Goal: Complete application form: Complete application form

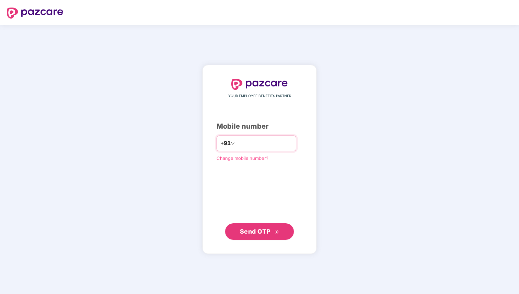
click at [244, 141] on input "number" at bounding box center [264, 143] width 56 height 11
type input "**********"
click at [265, 229] on span "Send OTP" at bounding box center [255, 231] width 31 height 7
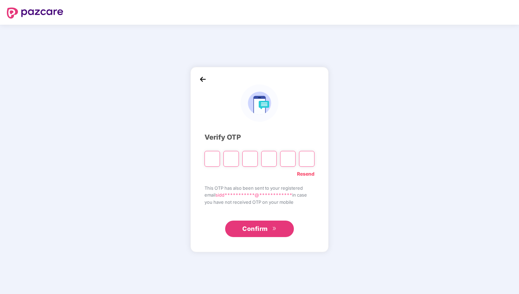
type input "*"
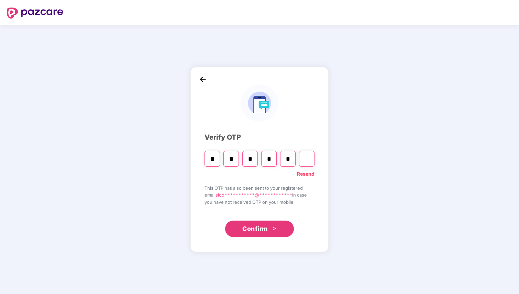
type input "*"
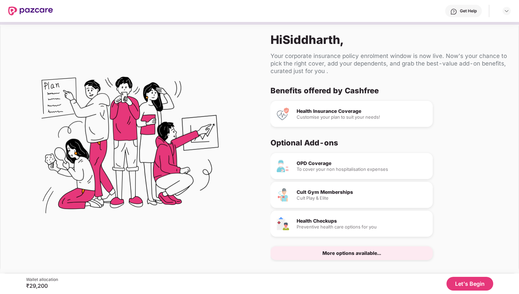
scroll to position [3, 0]
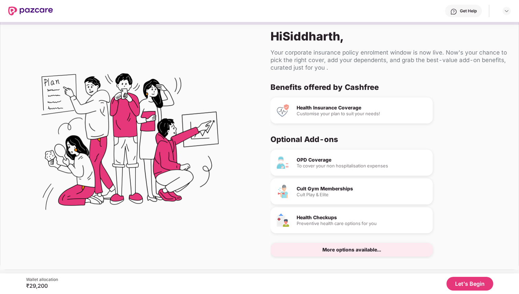
click at [465, 284] on button "Let's Begin" at bounding box center [469, 284] width 47 height 14
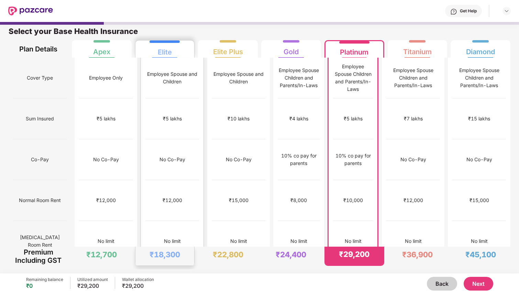
click at [182, 49] on div "Elite" at bounding box center [165, 49] width 50 height 17
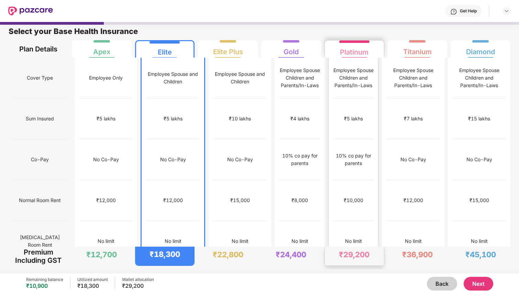
click at [372, 53] on div "Platinum" at bounding box center [354, 49] width 50 height 17
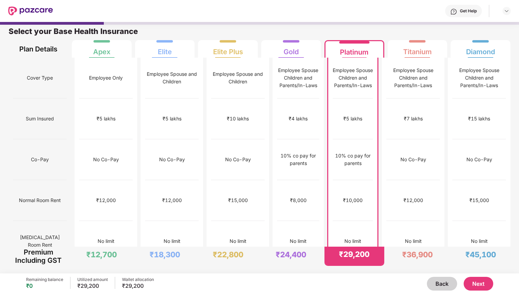
click at [480, 287] on button "Next" at bounding box center [478, 284] width 30 height 14
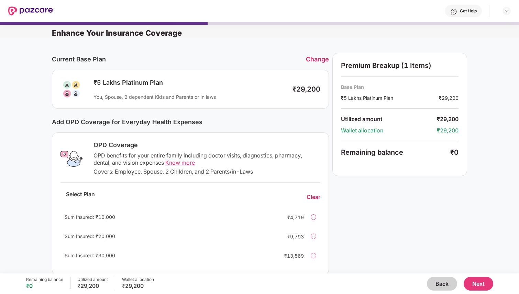
scroll to position [127, 0]
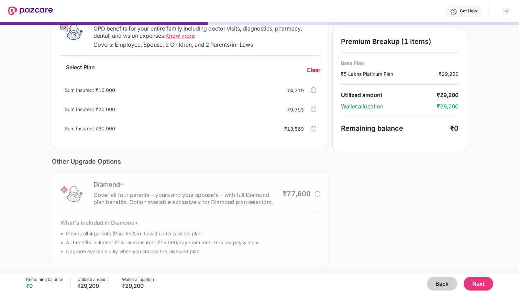
click at [473, 286] on button "Next" at bounding box center [478, 284] width 30 height 14
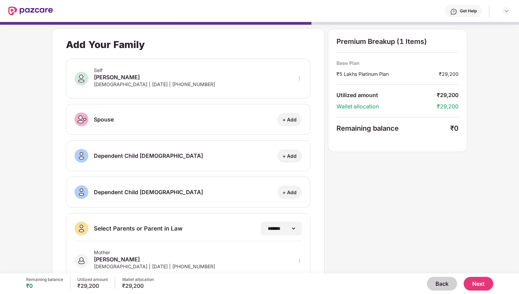
scroll to position [62, 0]
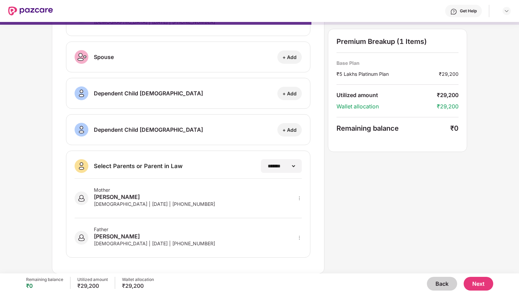
click at [479, 283] on button "Next" at bounding box center [478, 284] width 30 height 14
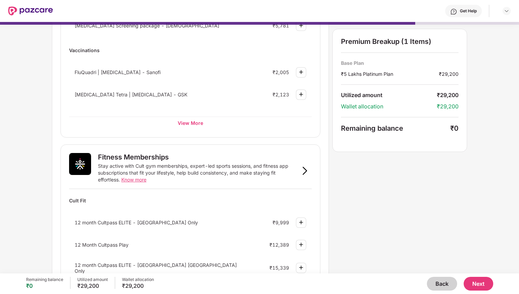
scroll to position [375, 0]
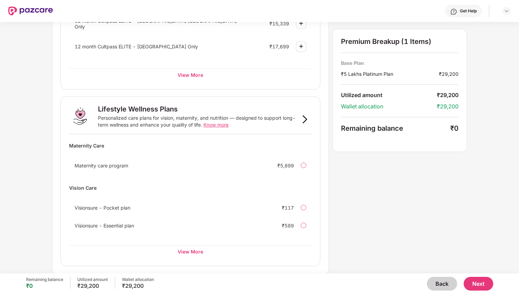
click at [469, 282] on button "Next" at bounding box center [478, 284] width 30 height 14
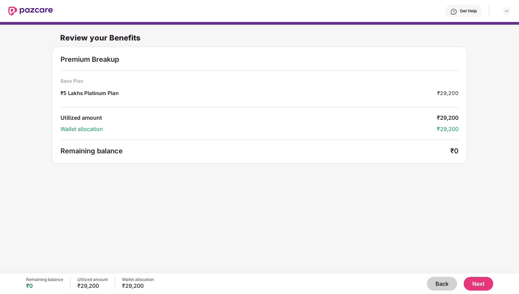
click at [448, 283] on button "Back" at bounding box center [441, 284] width 30 height 14
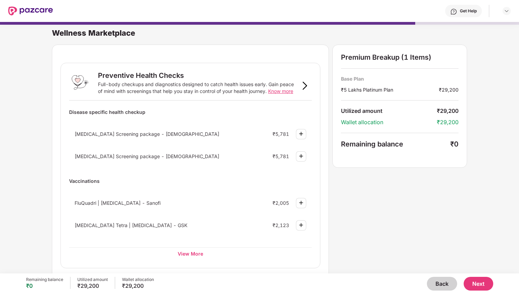
click at [448, 283] on button "Back" at bounding box center [441, 284] width 30 height 14
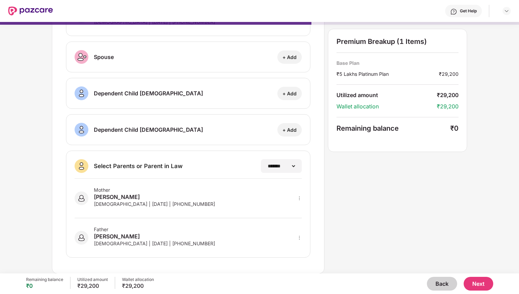
scroll to position [0, 0]
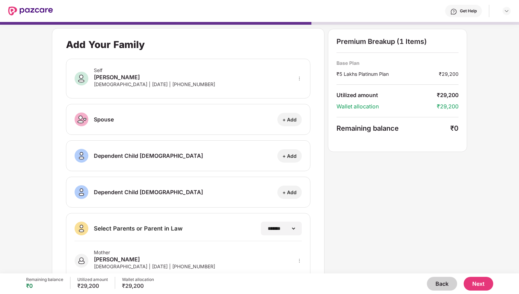
click at [445, 283] on button "Back" at bounding box center [441, 284] width 30 height 14
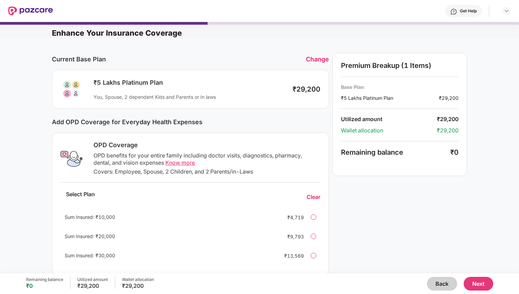
click at [439, 284] on button "Back" at bounding box center [441, 284] width 30 height 14
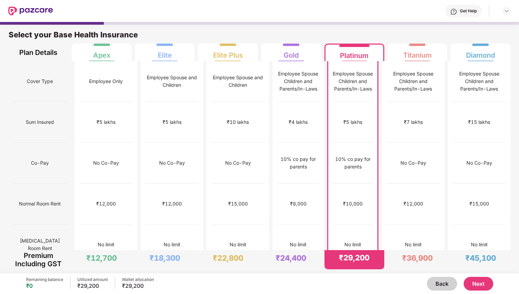
click at [480, 281] on button "Next" at bounding box center [478, 284] width 30 height 14
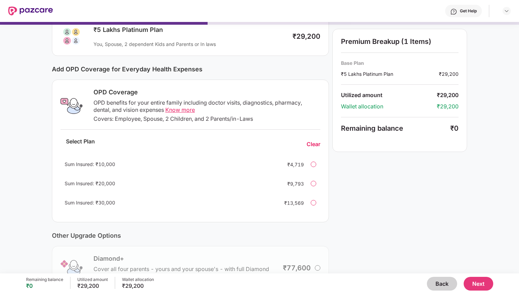
scroll to position [56, 0]
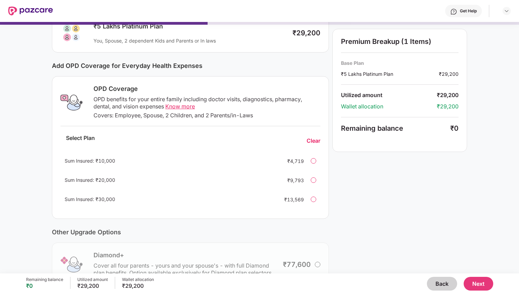
click at [312, 160] on div at bounding box center [312, 160] width 5 height 5
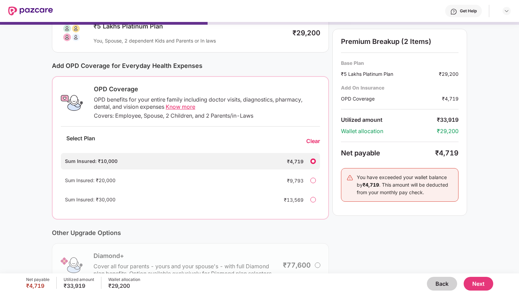
click at [311, 144] on div "Clear" at bounding box center [313, 141] width 14 height 7
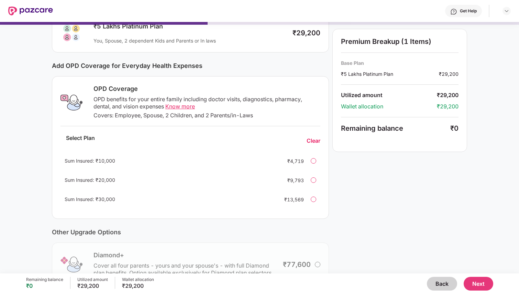
click at [449, 289] on button "Back" at bounding box center [441, 284] width 30 height 14
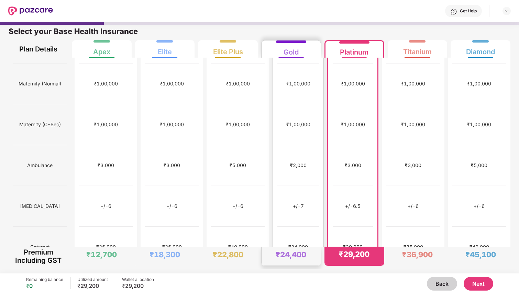
scroll to position [231, 0]
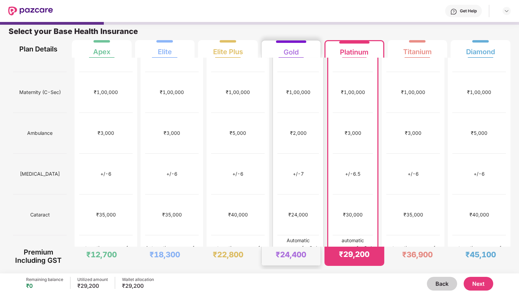
click at [313, 236] on div "Automatic coverage for 3rd and 4th child in case of twins/triplets" at bounding box center [298, 256] width 42 height 41
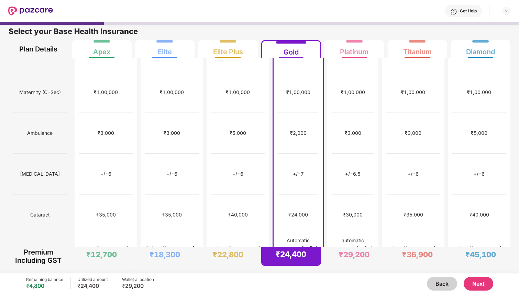
click at [485, 284] on button "Next" at bounding box center [478, 284] width 30 height 14
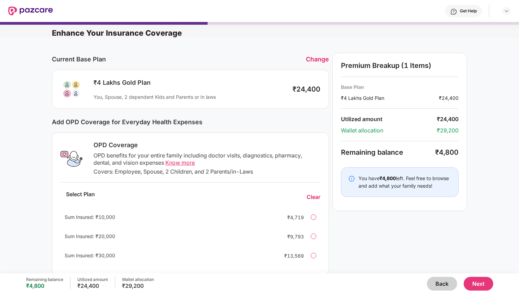
click at [313, 217] on div at bounding box center [312, 217] width 5 height 5
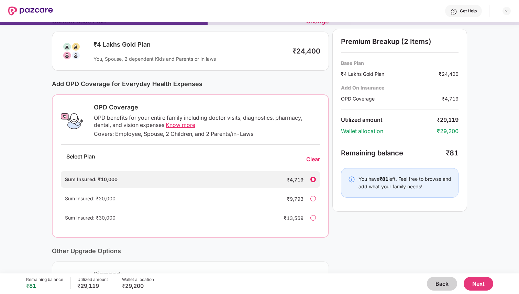
scroll to position [39, 0]
click at [187, 127] on span "Know more" at bounding box center [181, 124] width 30 height 7
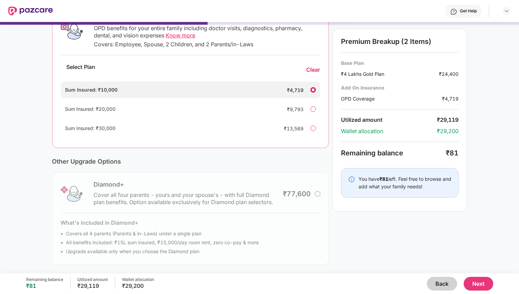
click at [474, 284] on button "Next" at bounding box center [478, 284] width 30 height 14
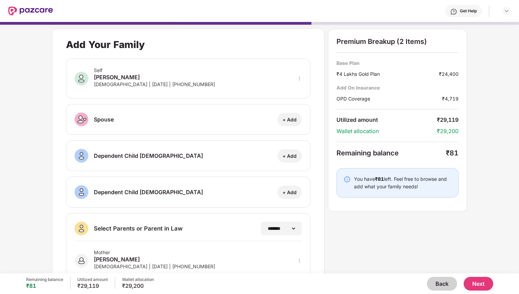
scroll to position [62, 0]
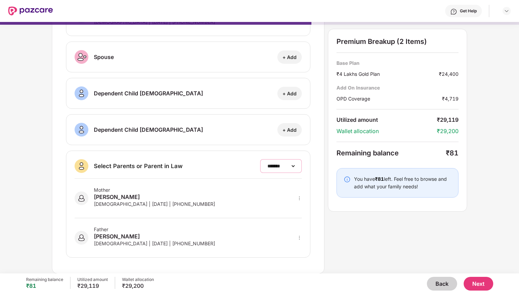
click at [285, 167] on select "**********" at bounding box center [281, 165] width 30 height 5
click at [484, 284] on button "Next" at bounding box center [478, 284] width 30 height 14
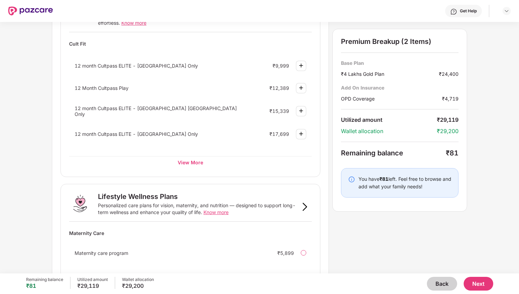
scroll to position [375, 0]
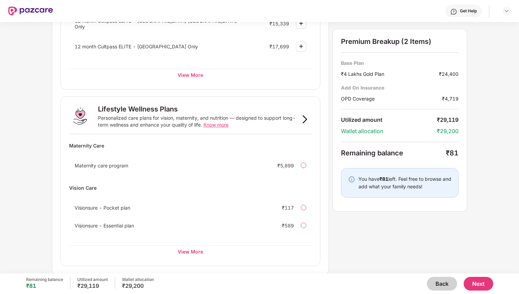
click at [476, 285] on button "Next" at bounding box center [478, 284] width 30 height 14
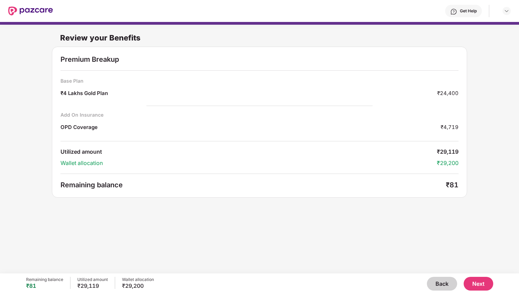
click at [476, 285] on button "Next" at bounding box center [478, 284] width 30 height 14
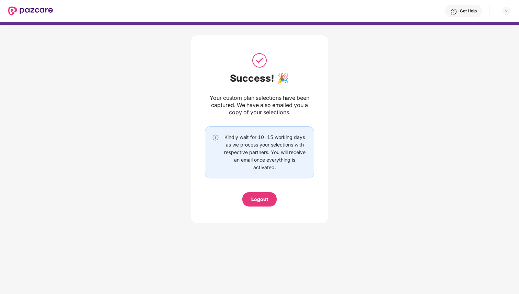
click at [271, 204] on div "Logout" at bounding box center [259, 199] width 34 height 14
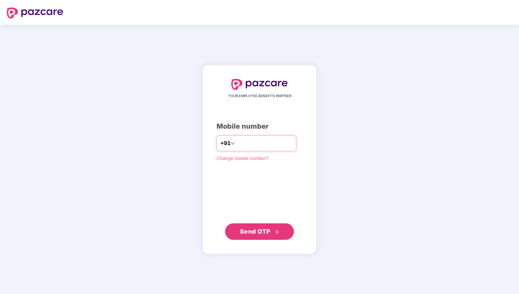
type input "**********"
click at [247, 235] on span "Send OTP" at bounding box center [255, 231] width 31 height 7
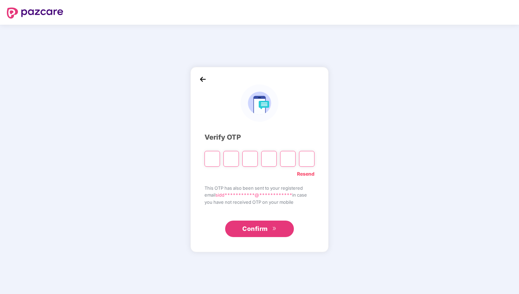
type input "*"
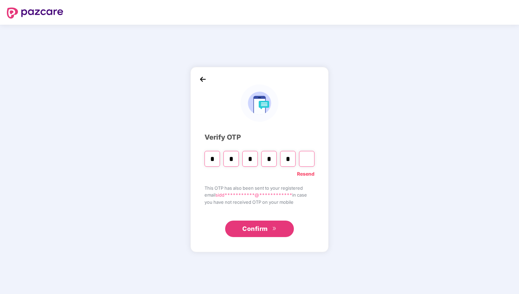
type input "*"
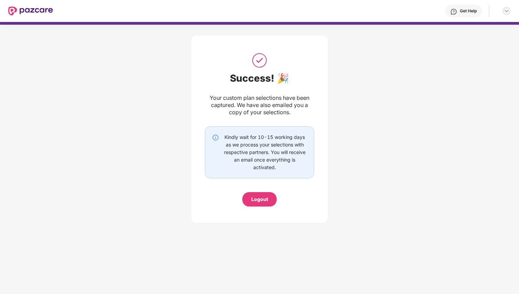
click at [508, 10] on img at bounding box center [505, 10] width 5 height 5
click at [365, 23] on div at bounding box center [311, 23] width 622 height 3
click at [365, 40] on div "Success! 🎉 Your custom plan selections have been captured. We have also emailed…" at bounding box center [259, 128] width 519 height 206
click at [31, 12] on img at bounding box center [30, 11] width 45 height 9
click at [15, 9] on img at bounding box center [30, 11] width 45 height 9
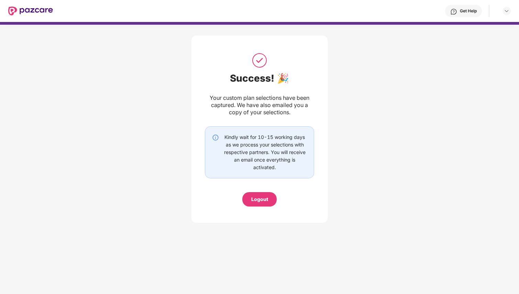
click at [31, 10] on img at bounding box center [30, 11] width 45 height 9
click at [15, 7] on img at bounding box center [30, 11] width 45 height 9
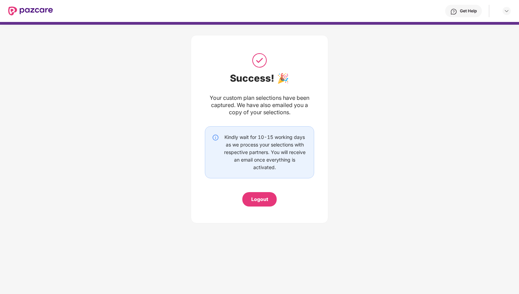
click at [25, 10] on img at bounding box center [30, 11] width 45 height 9
